Goal: Manage account settings

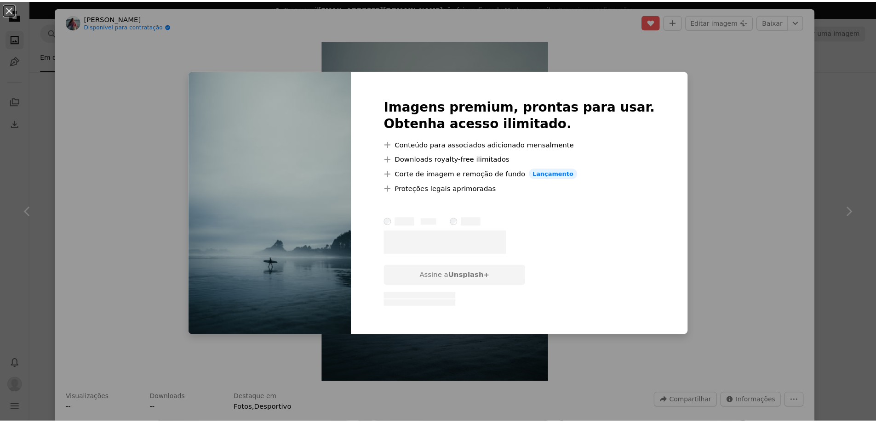
scroll to position [368, 0]
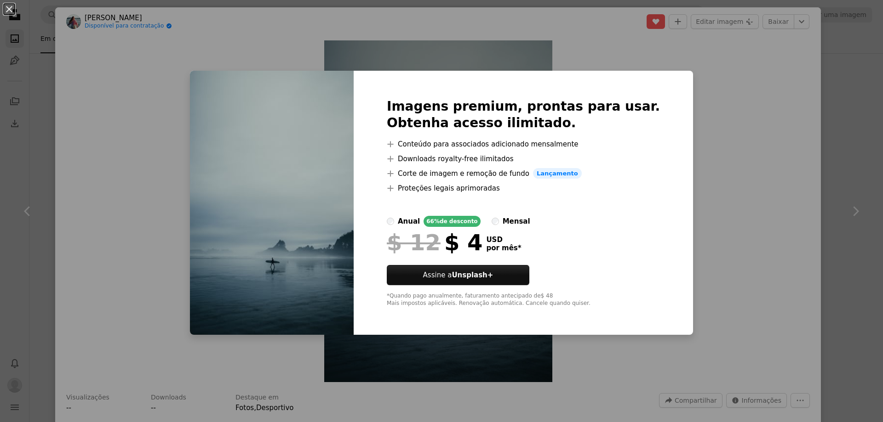
click at [734, 115] on div "An X shape Imagens premium, prontas para usar. Obtenha acesso ilimitado. A plus…" at bounding box center [441, 211] width 883 height 422
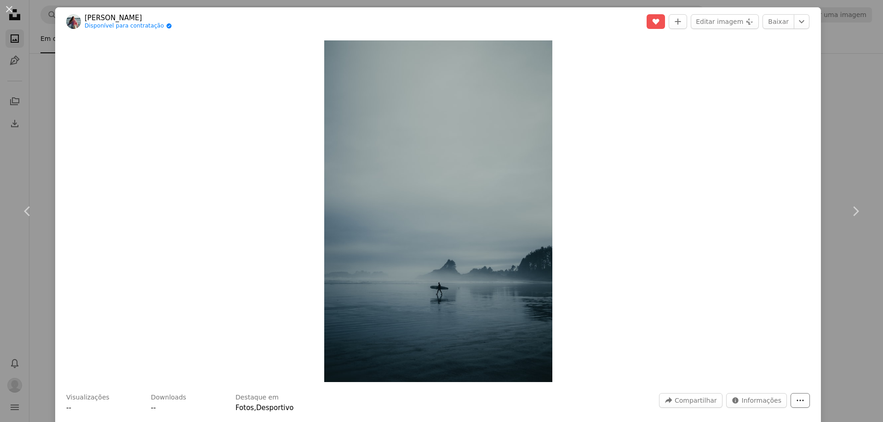
click at [796, 403] on icon "More Actions" at bounding box center [800, 401] width 8 height 8
click at [735, 330] on dialog "An X shape Chevron left Chevron right [PERSON_NAME] Disponível para contratação…" at bounding box center [441, 211] width 883 height 422
click at [747, 405] on span "Informações" at bounding box center [761, 401] width 40 height 14
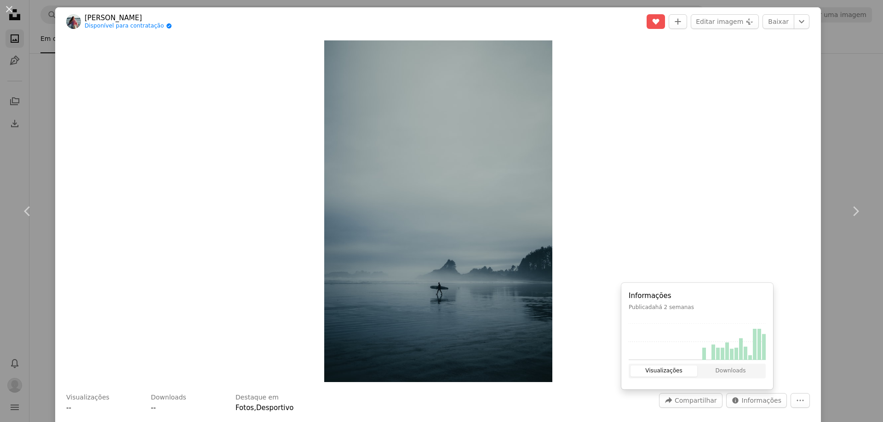
click at [682, 374] on button "Visualizações" at bounding box center [663, 371] width 67 height 11
click at [726, 368] on button "Downloads" at bounding box center [730, 371] width 67 height 11
click at [801, 330] on div "Zoom in" at bounding box center [437, 211] width 765 height 351
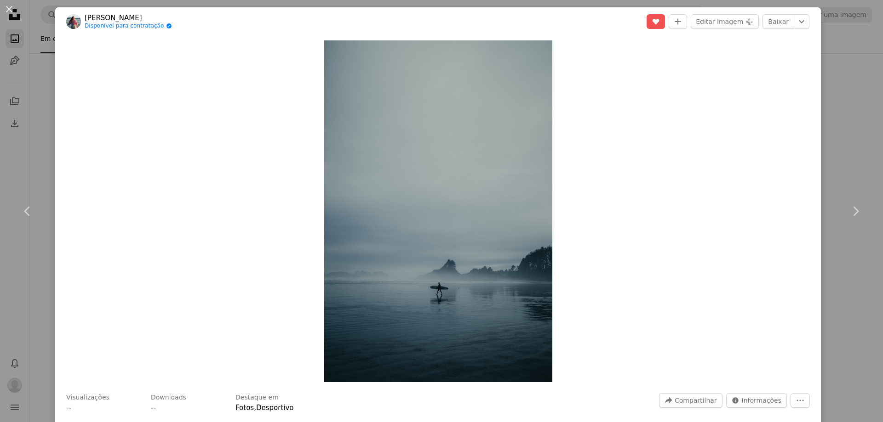
click at [844, 162] on div "An X shape Chevron left Chevron right [PERSON_NAME] Disponível para contratação…" at bounding box center [441, 211] width 883 height 422
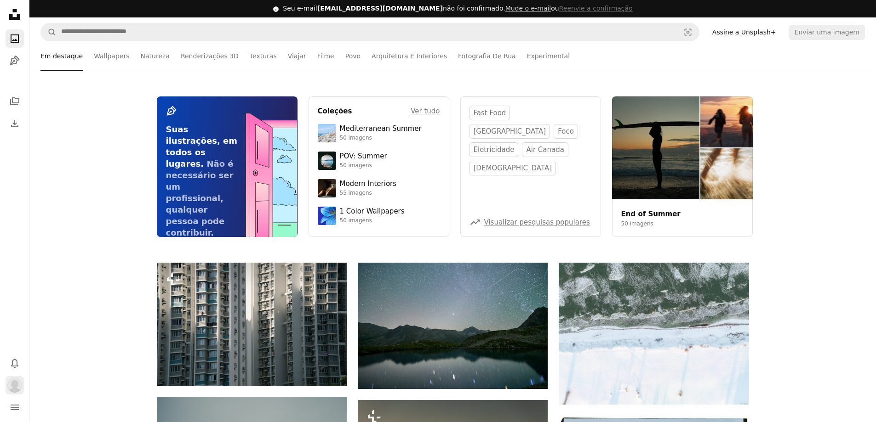
click at [20, 382] on img "Perfil" at bounding box center [14, 385] width 15 height 15
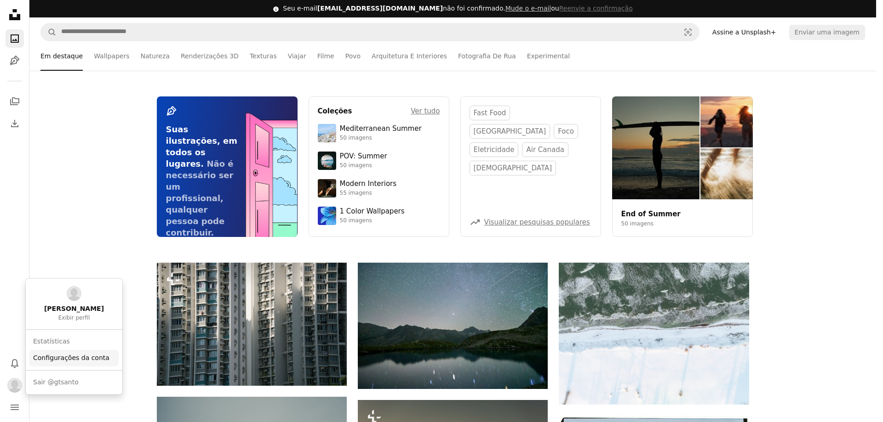
click at [60, 360] on link "Configurações da conta" at bounding box center [73, 358] width 89 height 17
